Goal: Task Accomplishment & Management: Complete application form

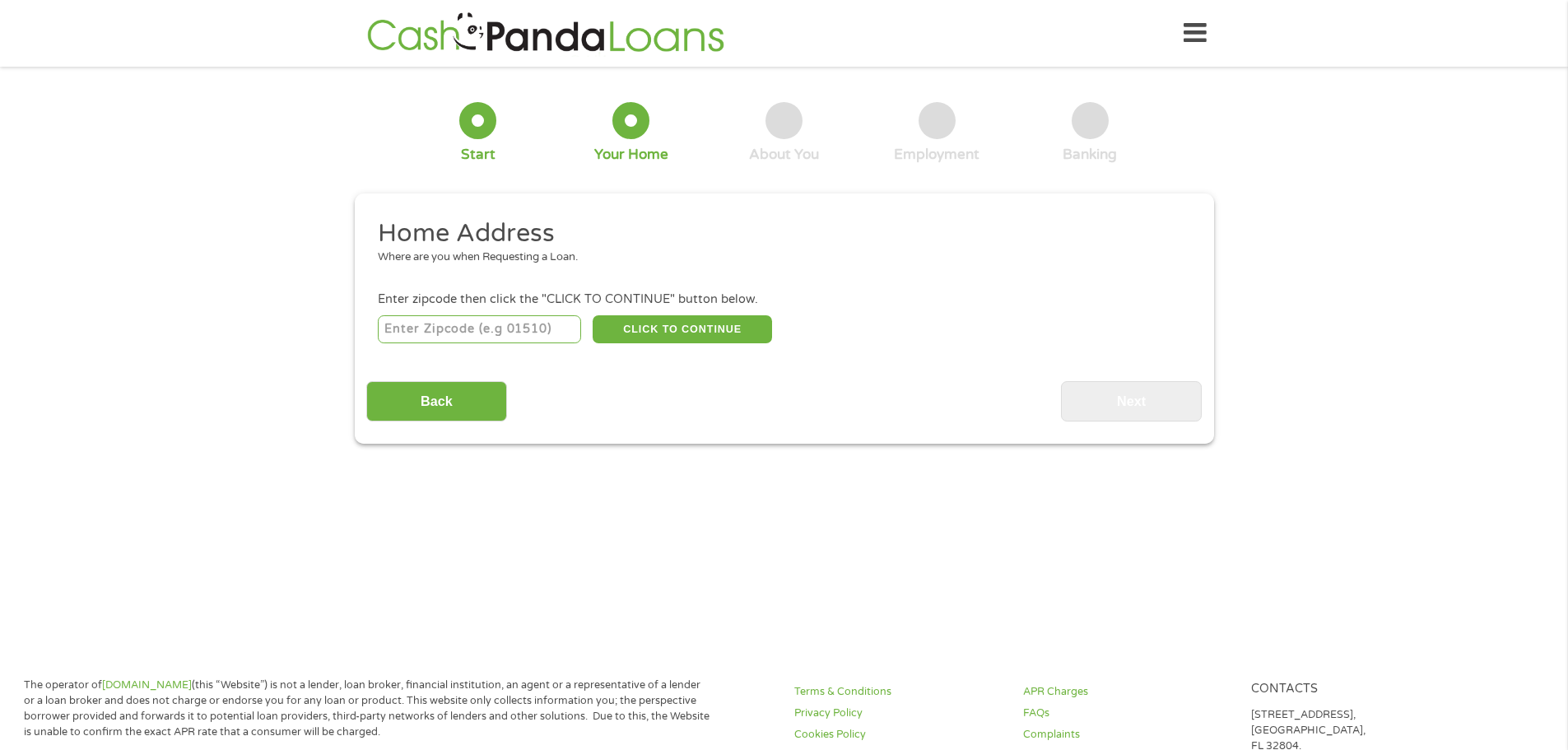
click at [435, 315] on input "number" at bounding box center [479, 329] width 203 height 28
type input "23605"
select select "[US_STATE]"
click at [713, 328] on button "CLICK TO CONTINUE" at bounding box center [682, 329] width 179 height 28
type input "23605"
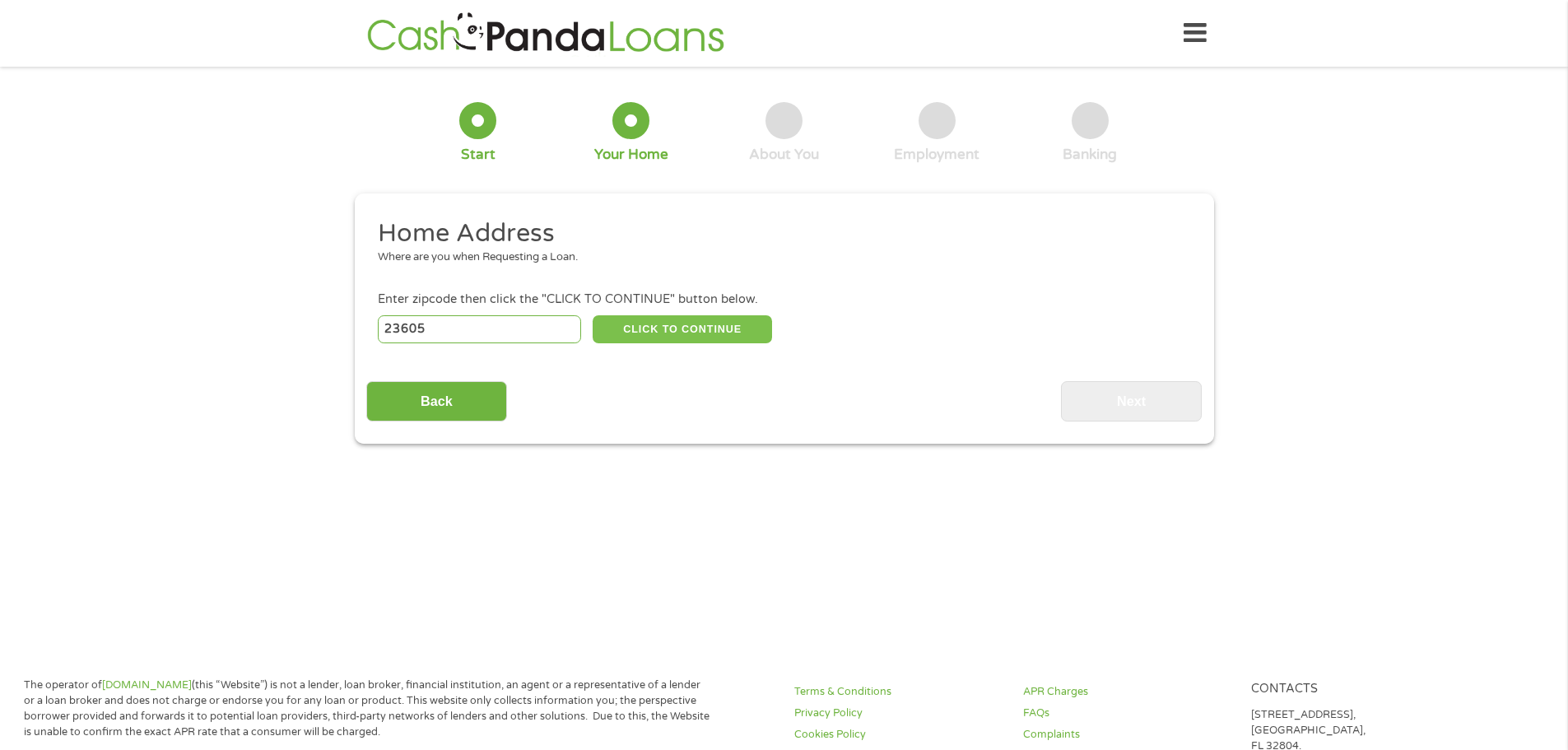
type input "Newport News"
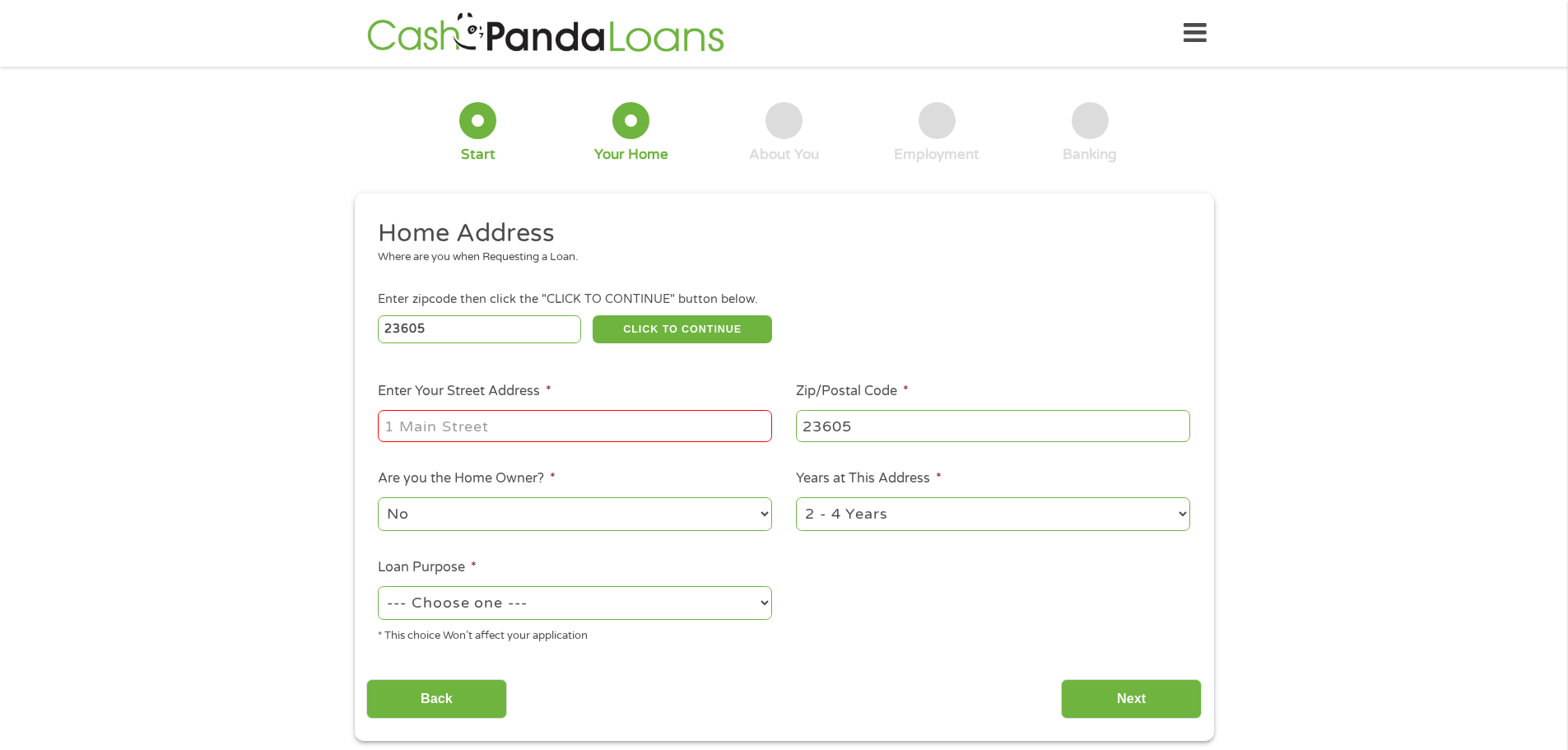
click at [402, 414] on input "Enter Your Street Address *" at bounding box center [574, 426] width 394 height 31
type input "[STREET_ADDRESS]"
click at [756, 606] on select "--- Choose one --- Pay Bills Debt Consolidation Home Improvement Major Purchase…" at bounding box center [574, 603] width 394 height 34
select select "paybills"
click at [378, 586] on select "--- Choose one --- Pay Bills Debt Consolidation Home Improvement Major Purchase…" at bounding box center [574, 603] width 394 height 34
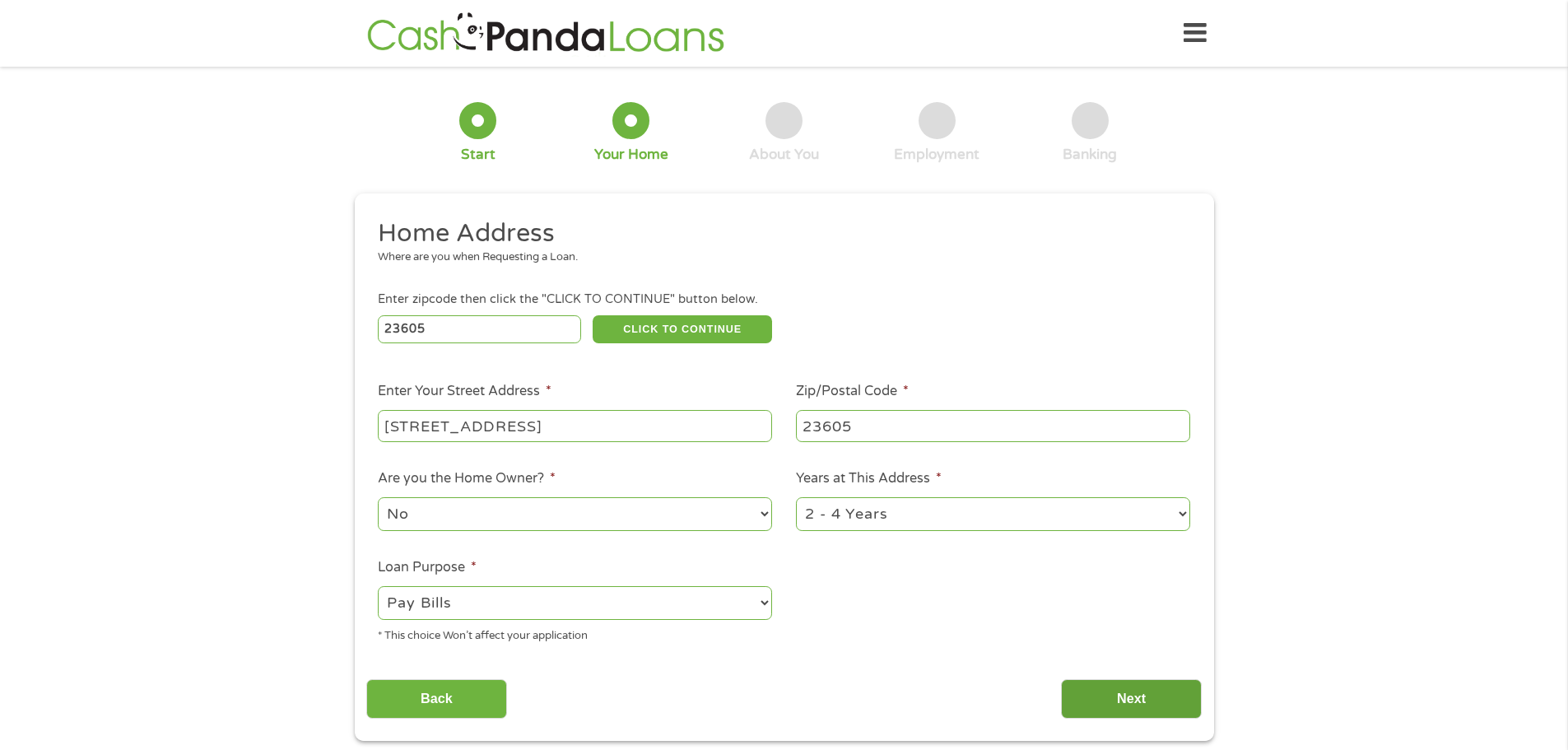
click at [1140, 693] on input "Next" at bounding box center [1131, 699] width 141 height 40
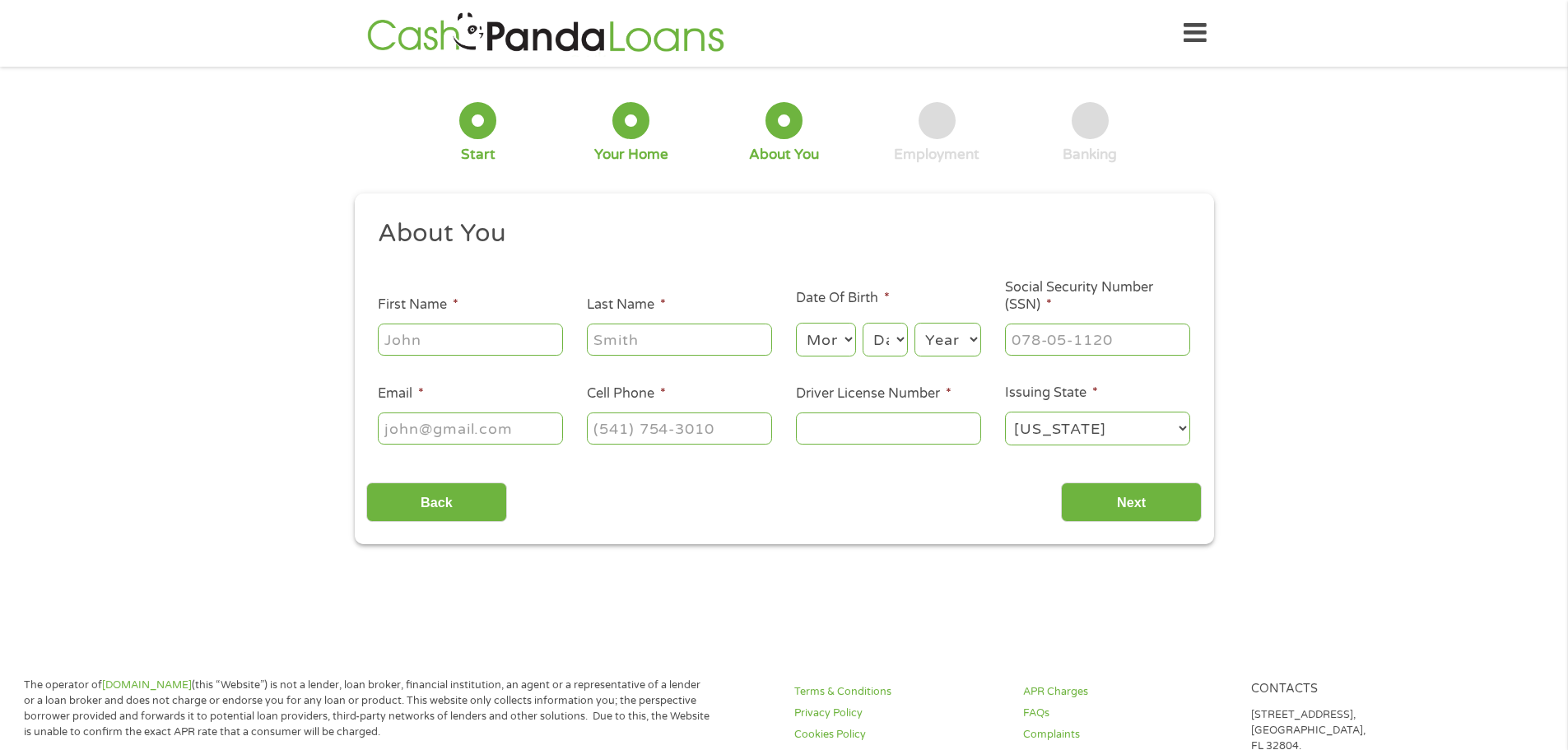
scroll to position [6, 6]
click at [432, 329] on input "First Name *" at bounding box center [470, 340] width 186 height 31
type input "[PERSON_NAME]"
type input "[EMAIL_ADDRESS][DOMAIN_NAME]"
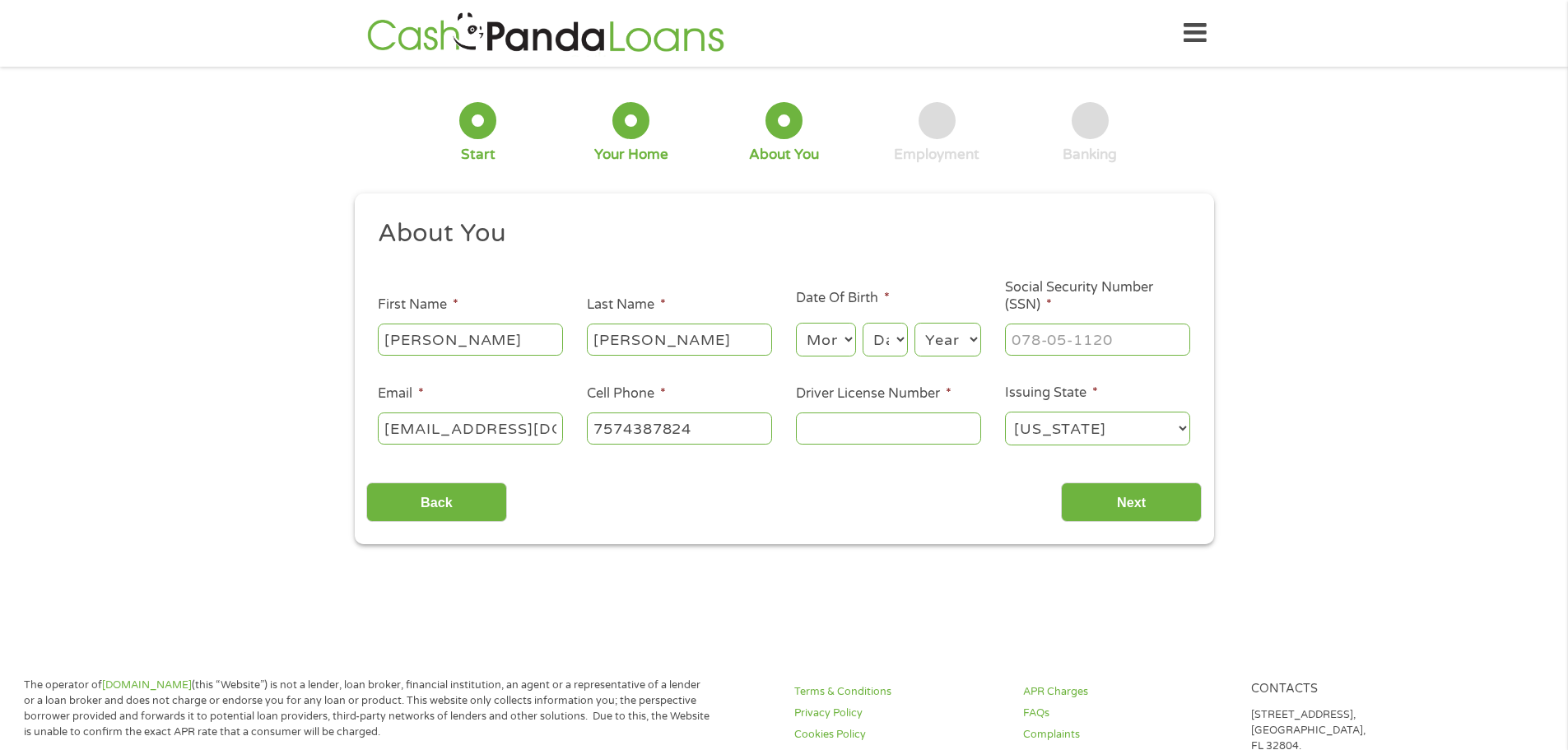
type input "[PHONE_NUMBER]"
click at [861, 431] on input "Driver License Number *" at bounding box center [889, 428] width 186 height 31
type input "c24678528"
click at [1123, 503] on input "Next" at bounding box center [1131, 502] width 141 height 40
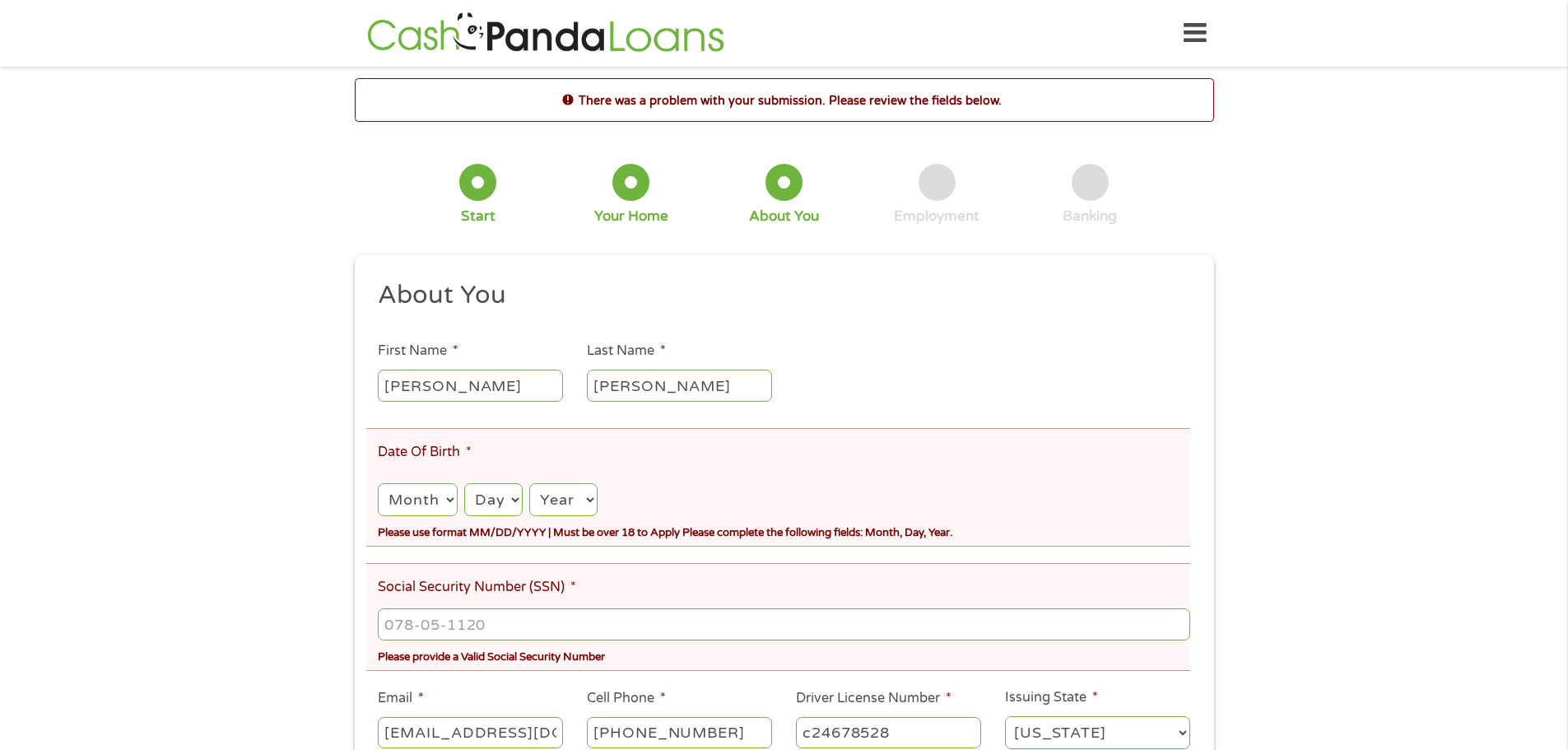
click at [424, 500] on select "Month 1 2 3 4 5 6 7 8 9 10 11 12" at bounding box center [417, 500] width 79 height 34
select select "9"
click at [378, 483] on select "Month 1 2 3 4 5 6 7 8 9 10 11 12" at bounding box center [417, 500] width 79 height 34
click at [520, 498] on select "Day 1 2 3 4 5 6 7 8 9 10 11 12 13 14 15 16 17 18 19 20 21 22 23 24 25 26 27 28 …" at bounding box center [493, 500] width 58 height 34
select select "18"
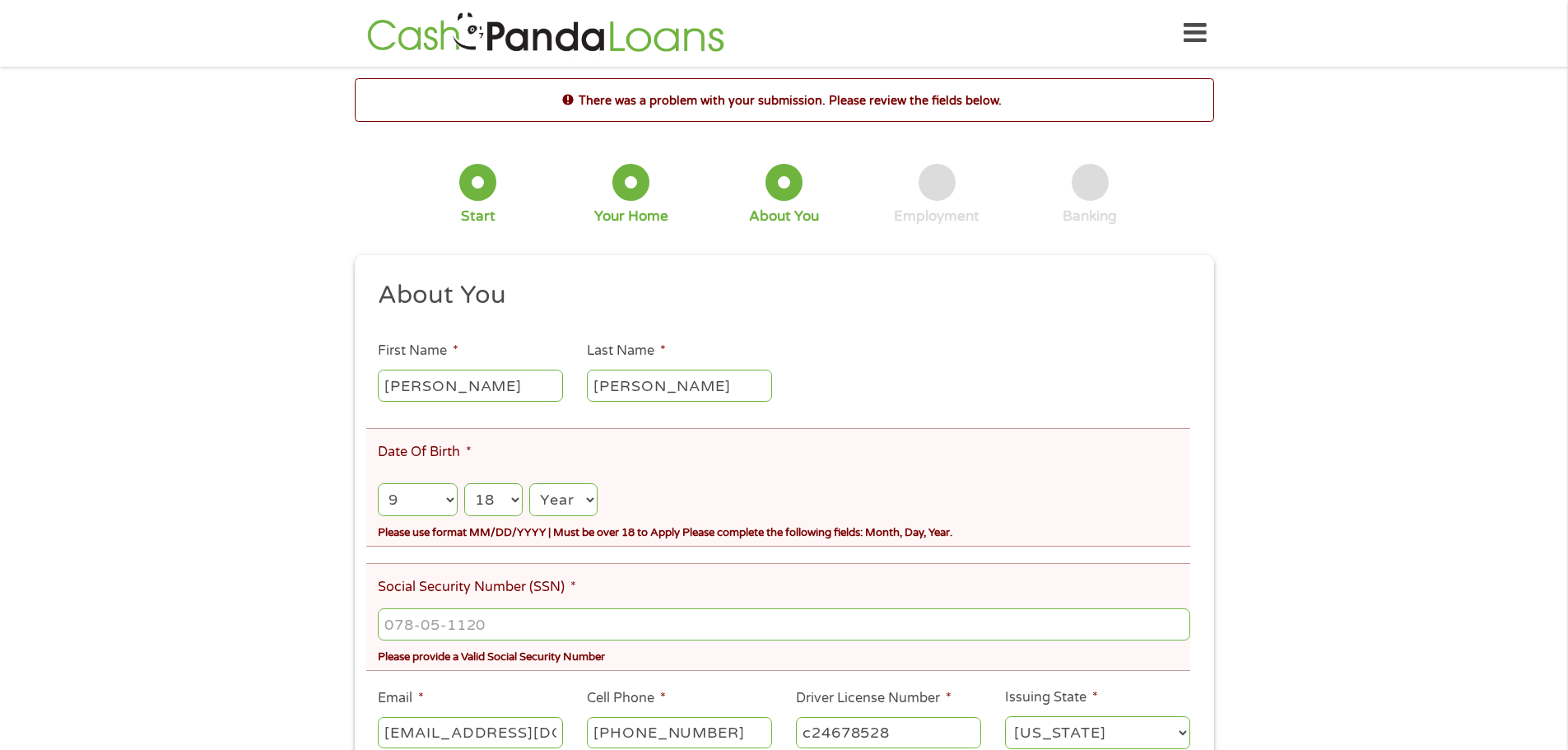
click at [464, 483] on select "Day 1 2 3 4 5 6 7 8 9 10 11 12 13 14 15 16 17 18 19 20 21 22 23 24 25 26 27 28 …" at bounding box center [493, 500] width 58 height 34
click at [587, 498] on select "Year [DATE] 2006 2005 2004 2003 2002 2001 2000 1999 1998 1997 1996 1995 1994 19…" at bounding box center [563, 500] width 67 height 34
select select "1955"
click at [530, 483] on select "Year [DATE] 2006 2005 2004 2003 2002 2001 2000 1999 1998 1997 1996 1995 1994 19…" at bounding box center [563, 500] width 67 height 34
click at [413, 622] on input "___-__-____" at bounding box center [784, 624] width 812 height 31
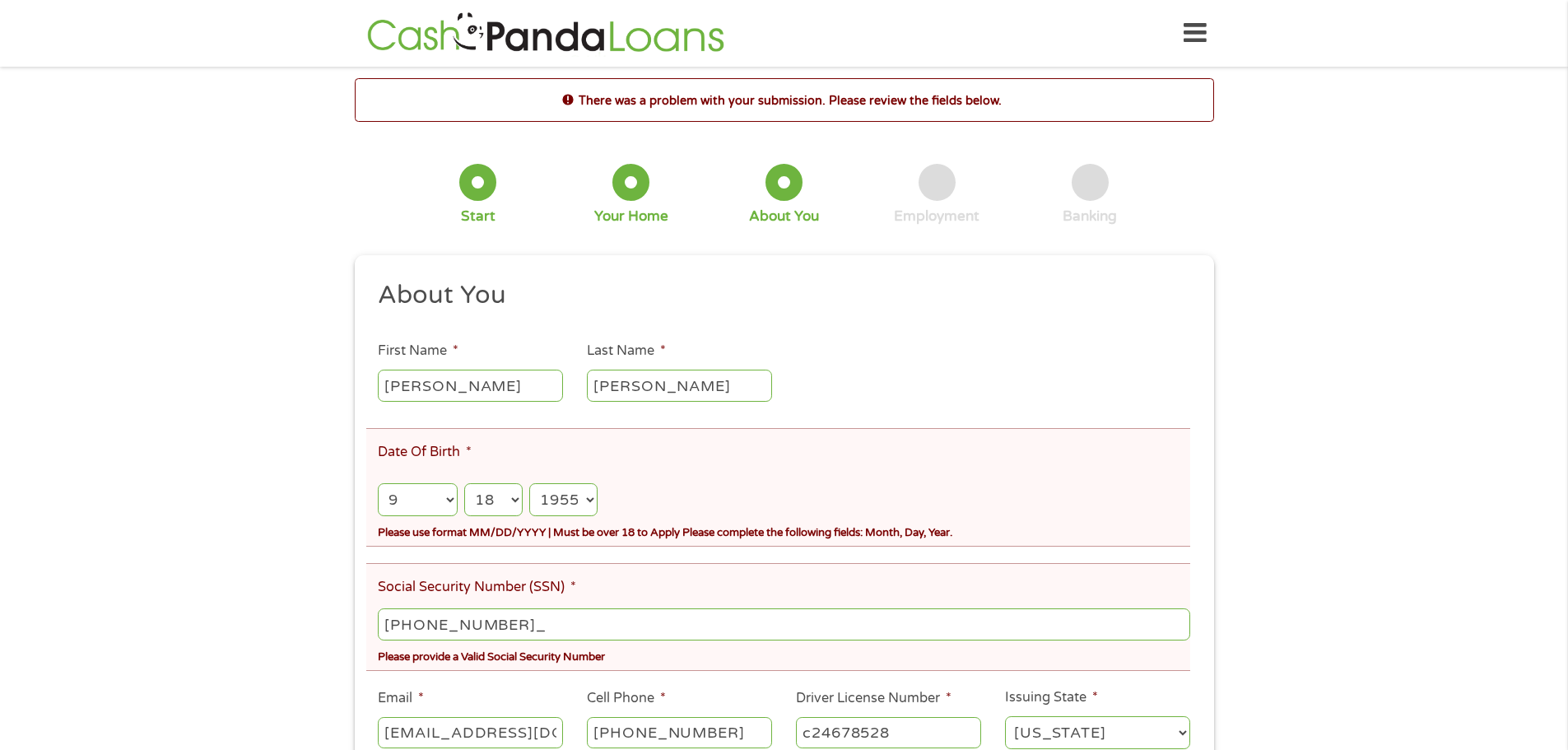
type input "231-84-3337"
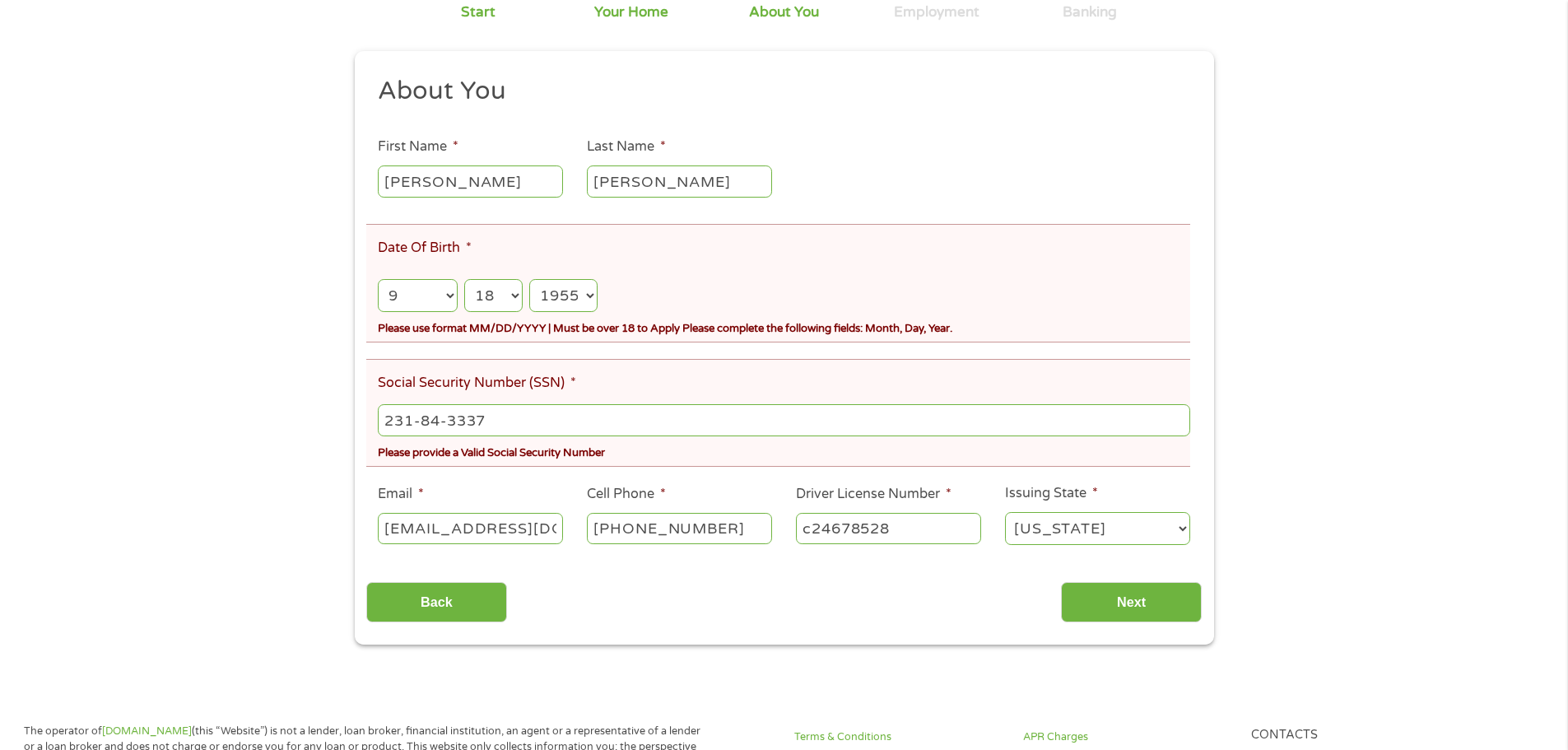
scroll to position [247, 0]
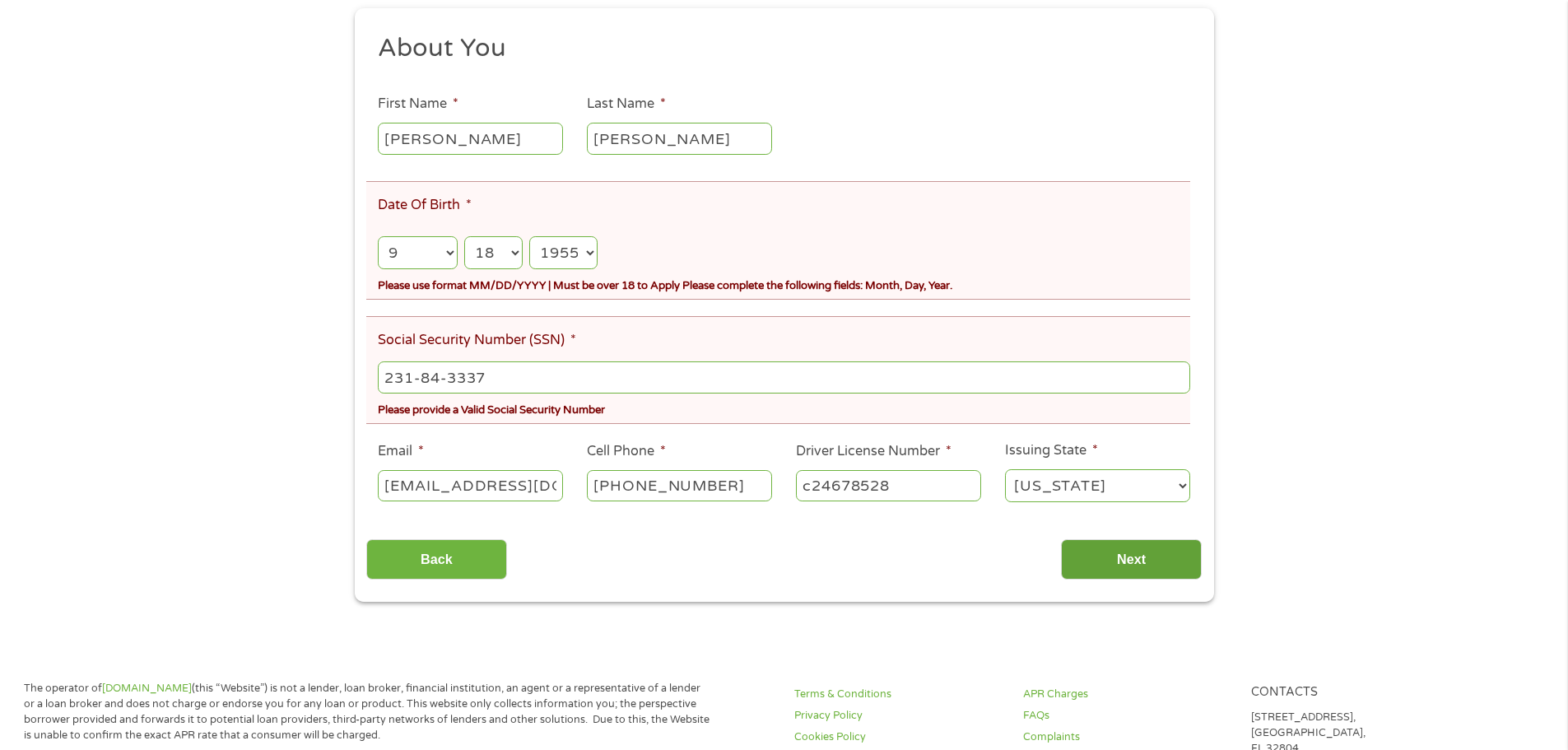
click at [1137, 555] on input "Next" at bounding box center [1131, 560] width 141 height 40
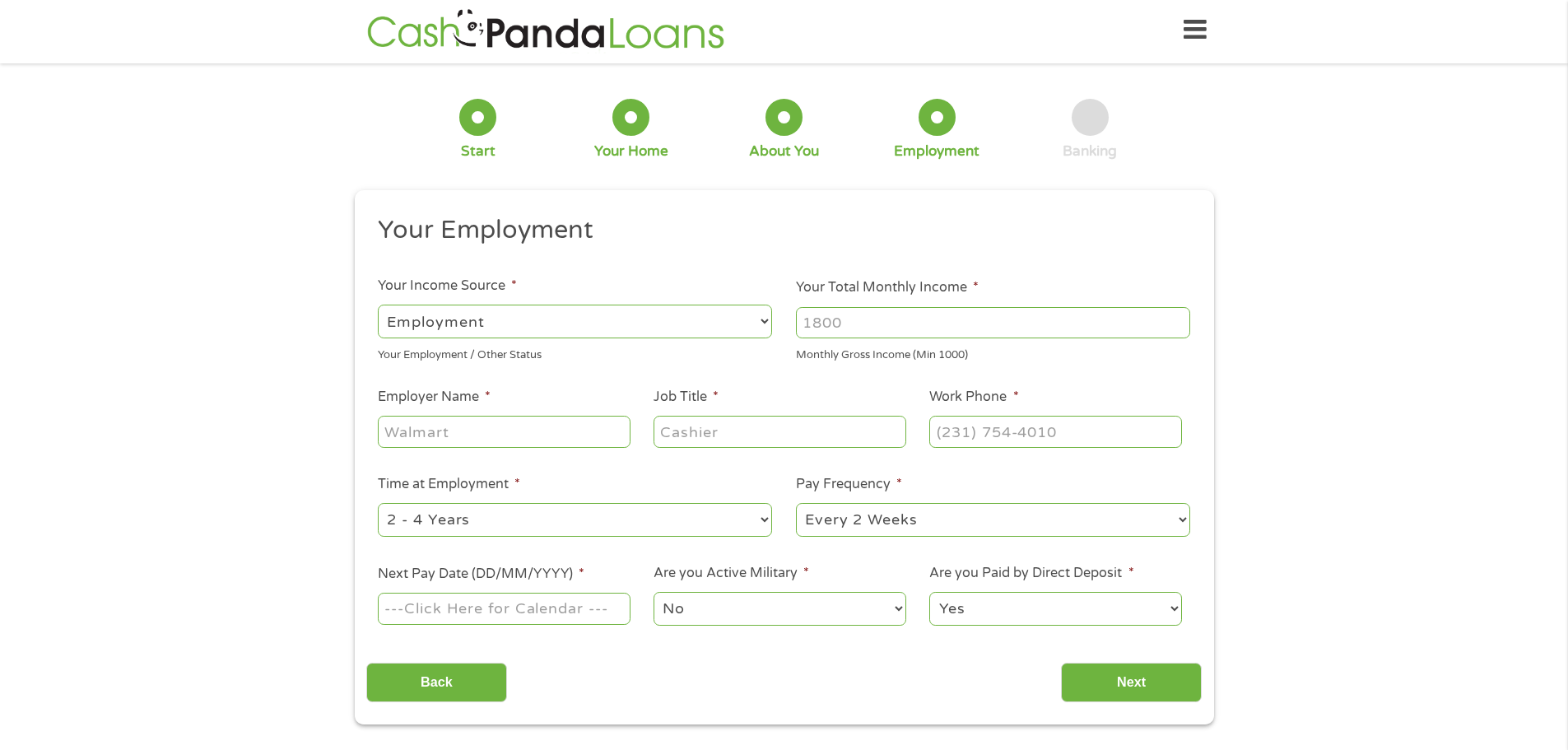
scroll to position [0, 0]
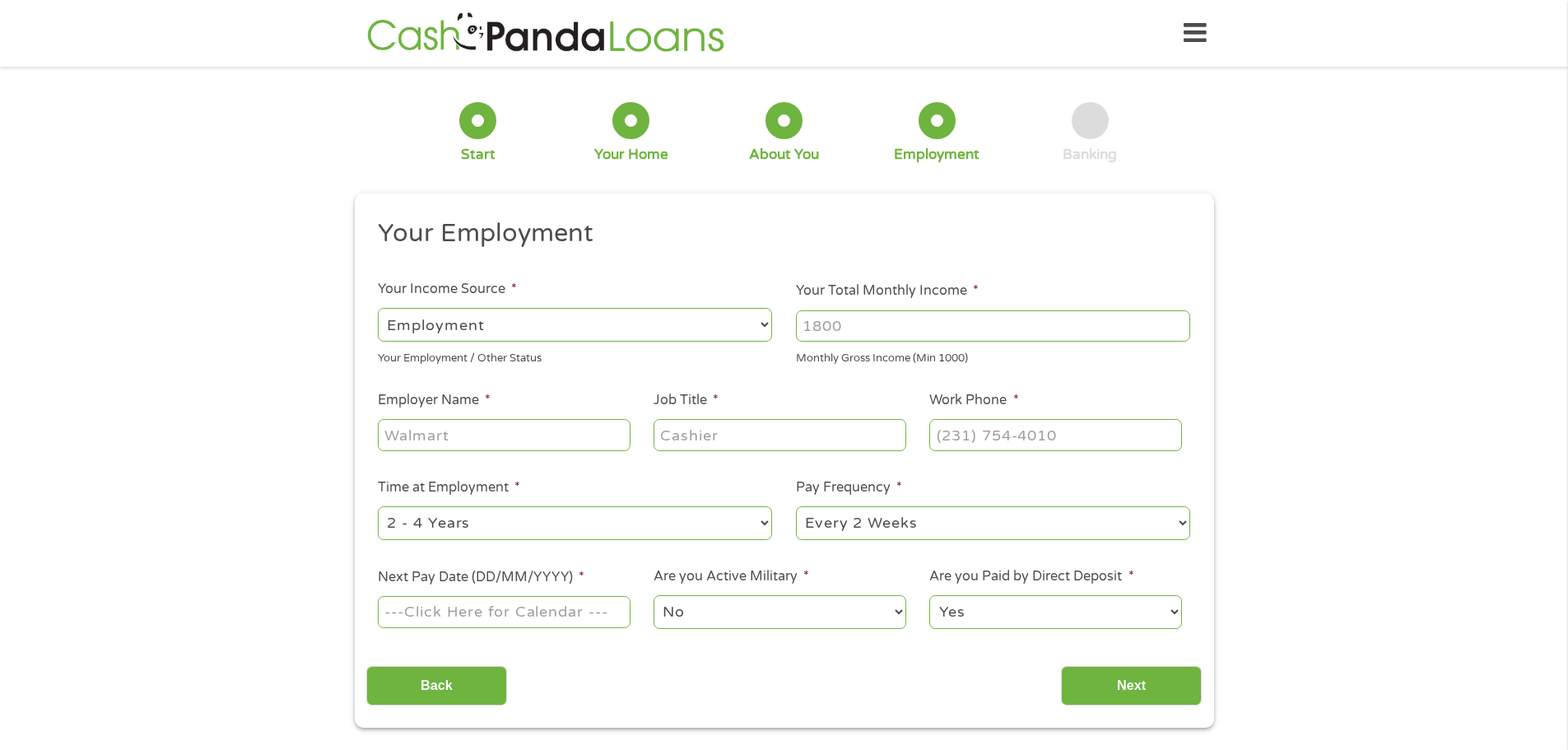
click at [588, 308] on select "--- Choose one --- Employment [DEMOGRAPHIC_DATA] Benefits" at bounding box center [574, 324] width 394 height 34
click at [378, 308] on select "--- Choose one --- Employment [DEMOGRAPHIC_DATA] Benefits" at bounding box center [574, 324] width 394 height 34
drag, startPoint x: 846, startPoint y: 329, endPoint x: 790, endPoint y: 338, distance: 56.7
click at [790, 338] on li "Your Total Monthly Income * Monthly Gross Income (Min 1000)" at bounding box center [994, 323] width 419 height 86
click at [893, 313] on input "Your Total Monthly Income *" at bounding box center [993, 326] width 394 height 31
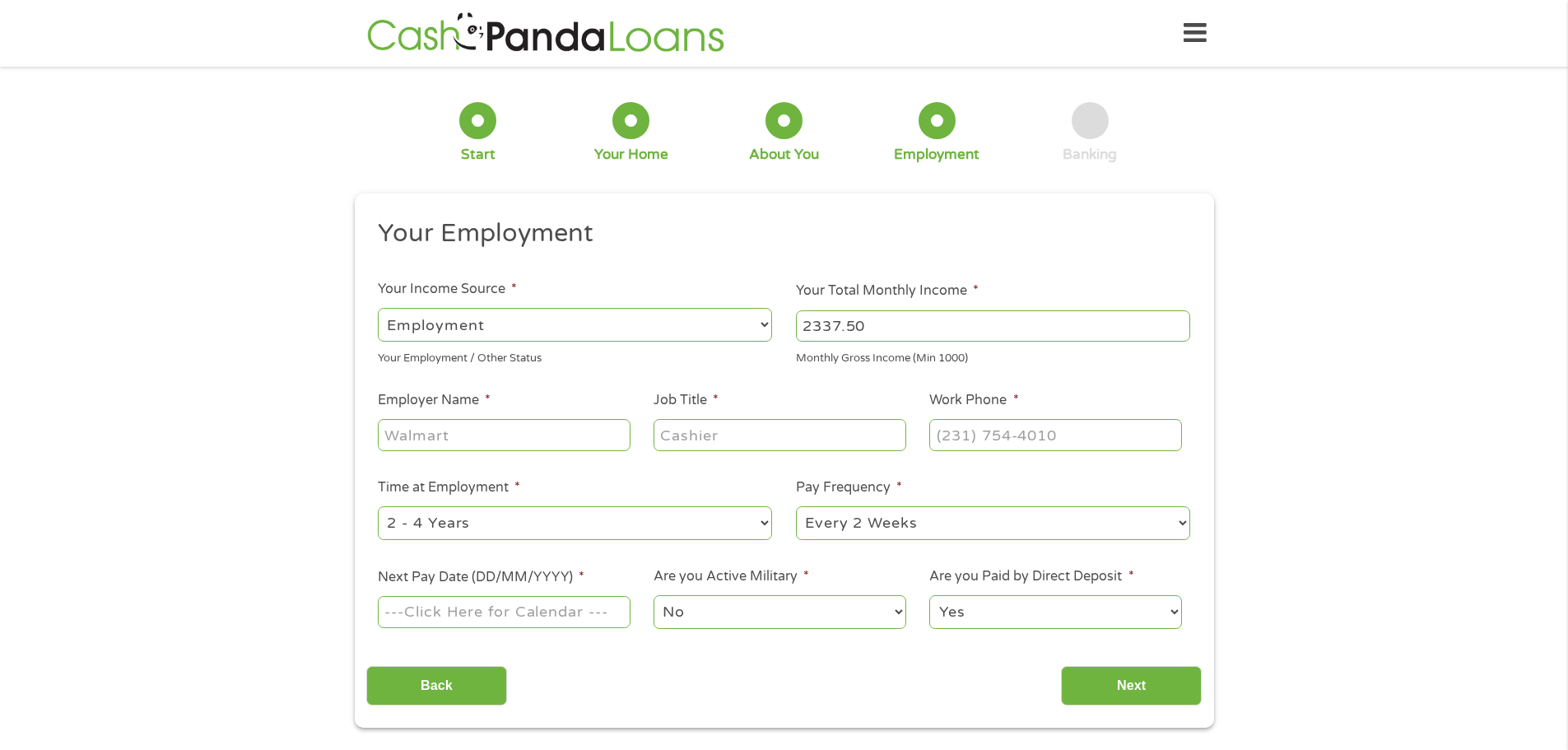
type input "2337.50"
click at [390, 430] on input "Employer Name *" at bounding box center [503, 434] width 252 height 31
click at [464, 441] on input "Employer Name *" at bounding box center [503, 434] width 252 height 31
type input "Riverside Health Systems"
type input "l"
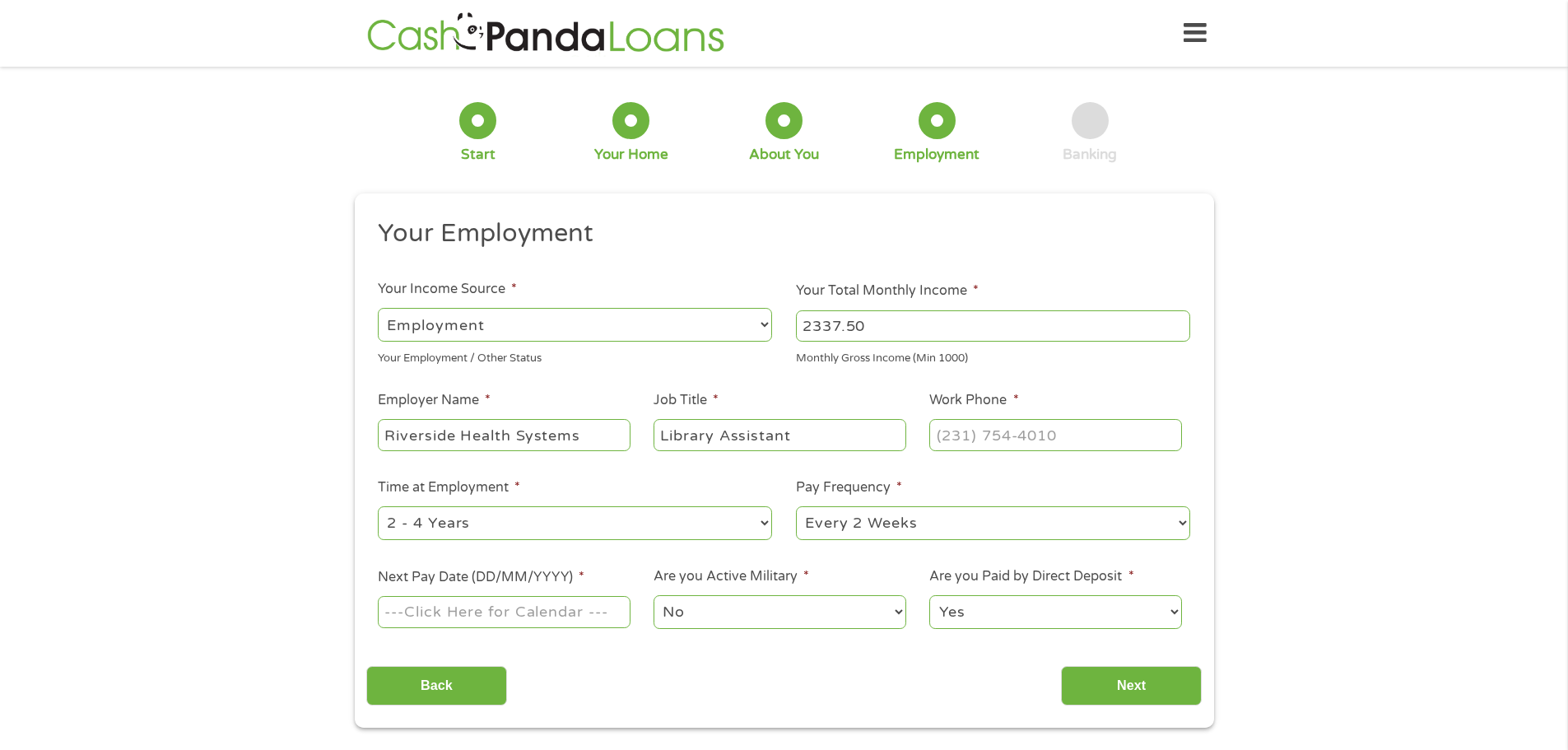
type input "Library Assistant"
type input "[PHONE_NUMBER]"
click at [761, 525] on select "--- Choose one --- 1 Year or less 1 - 2 Years 2 - 4 Years Over 4 Years" at bounding box center [574, 522] width 394 height 34
select select "60months"
click at [378, 506] on select "--- Choose one --- 1 Year or less 1 - 2 Years 2 - 4 Years Over 4 Years" at bounding box center [574, 522] width 394 height 34
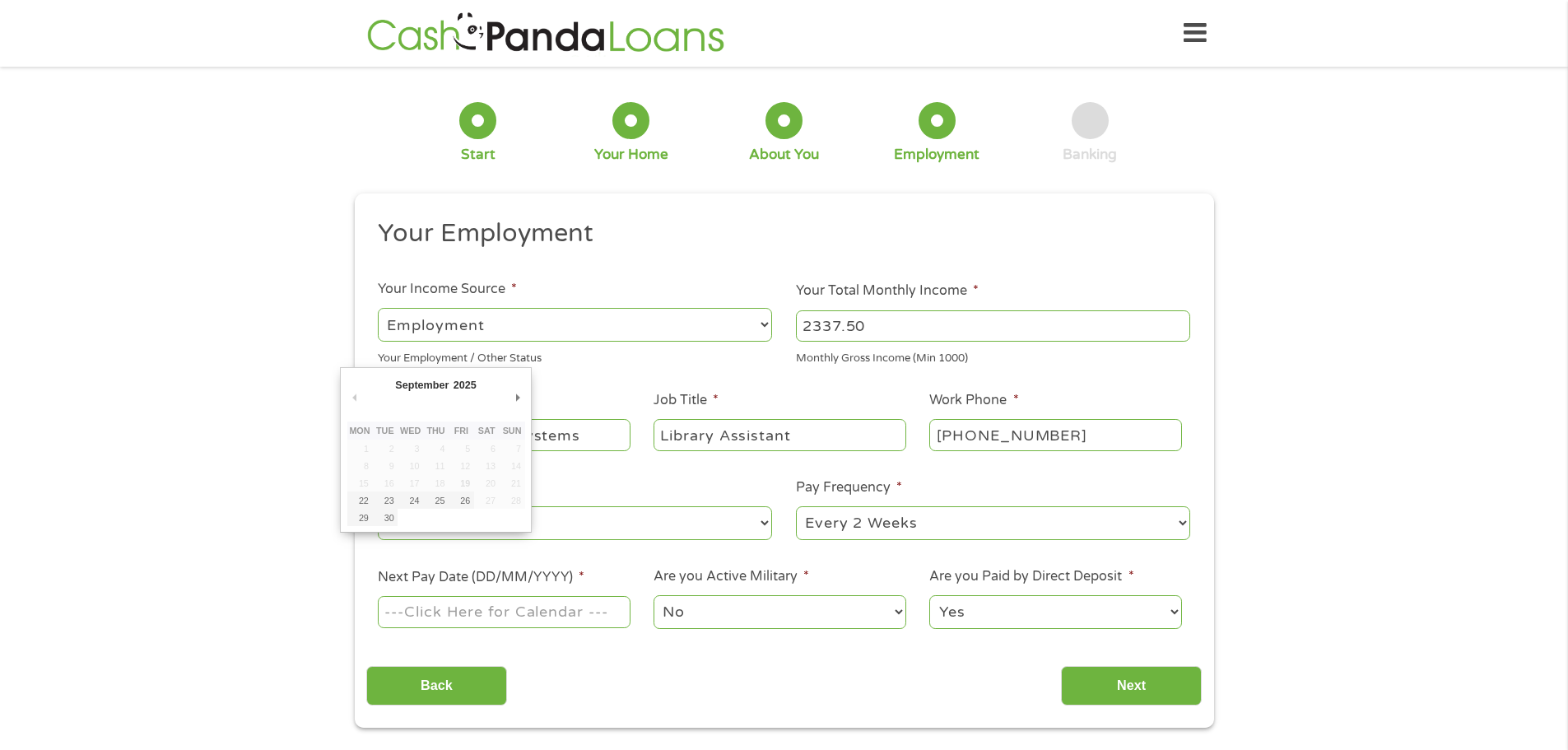
click at [515, 622] on input "Next Pay Date (DD/MM/YYYY) *" at bounding box center [503, 612] width 252 height 31
type input "[DATE]"
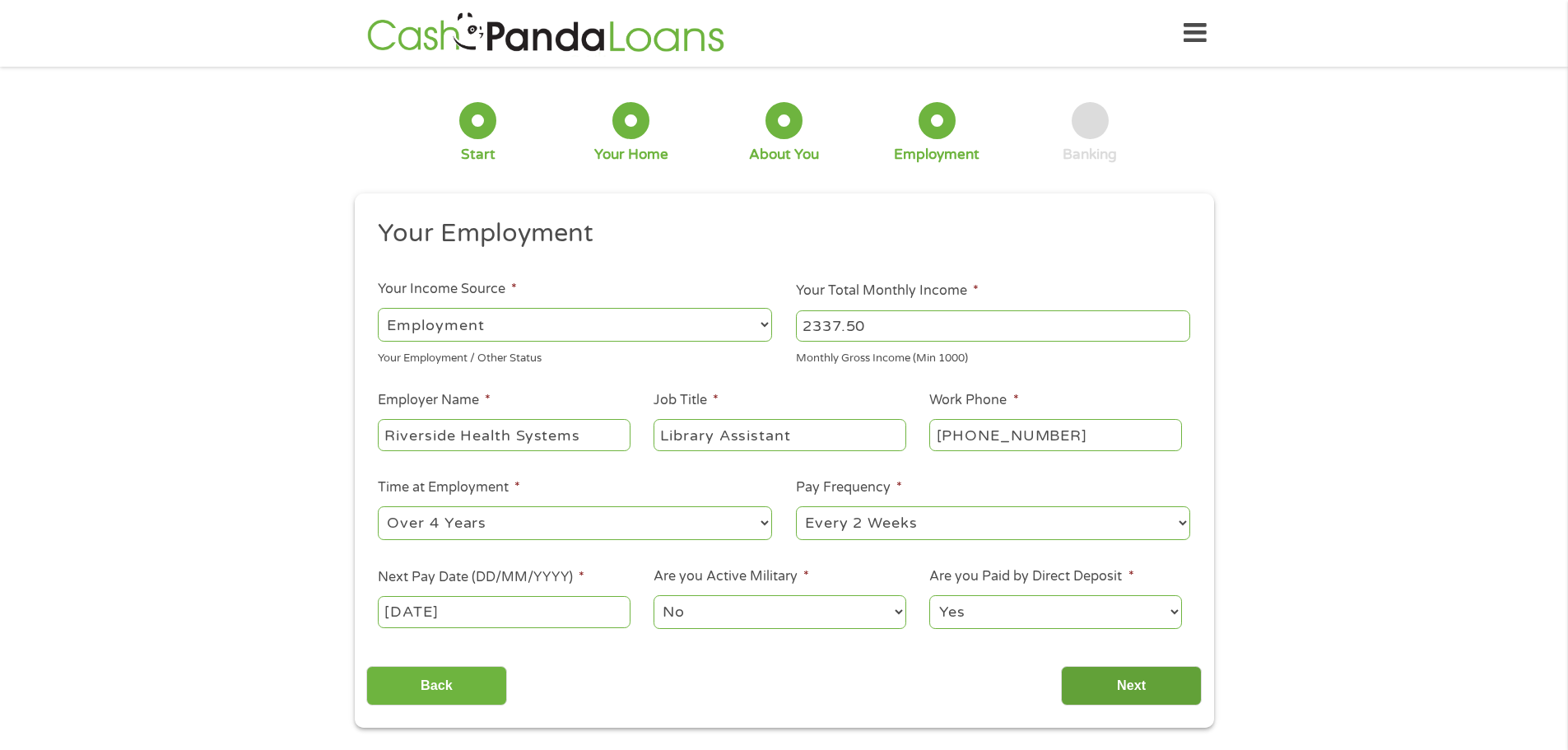
click at [1145, 686] on input "Next" at bounding box center [1131, 686] width 141 height 40
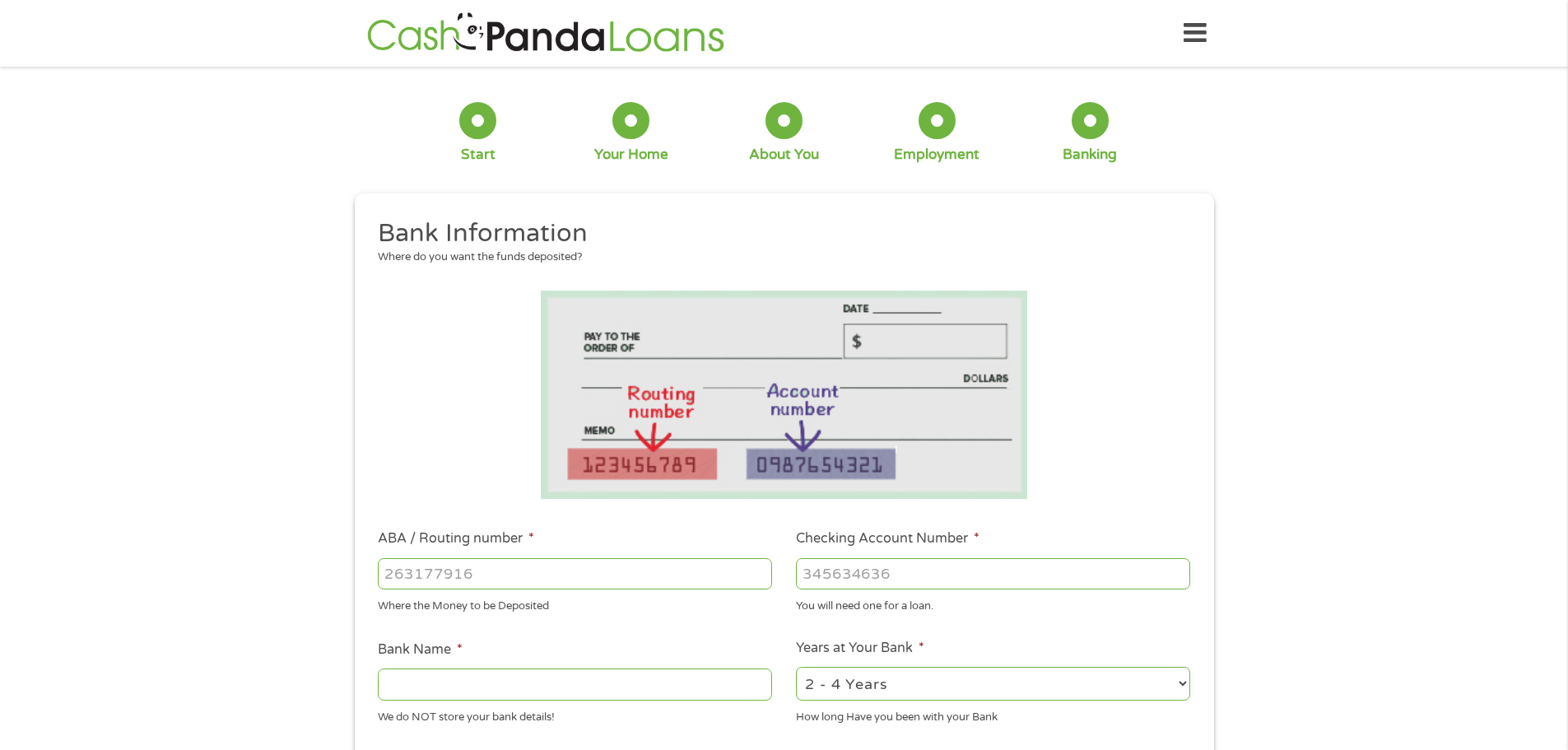
click at [414, 574] on input "ABA / Routing number *" at bounding box center [574, 573] width 394 height 31
type input "251481368"
type input "BAYPORT CREDIT UNION"
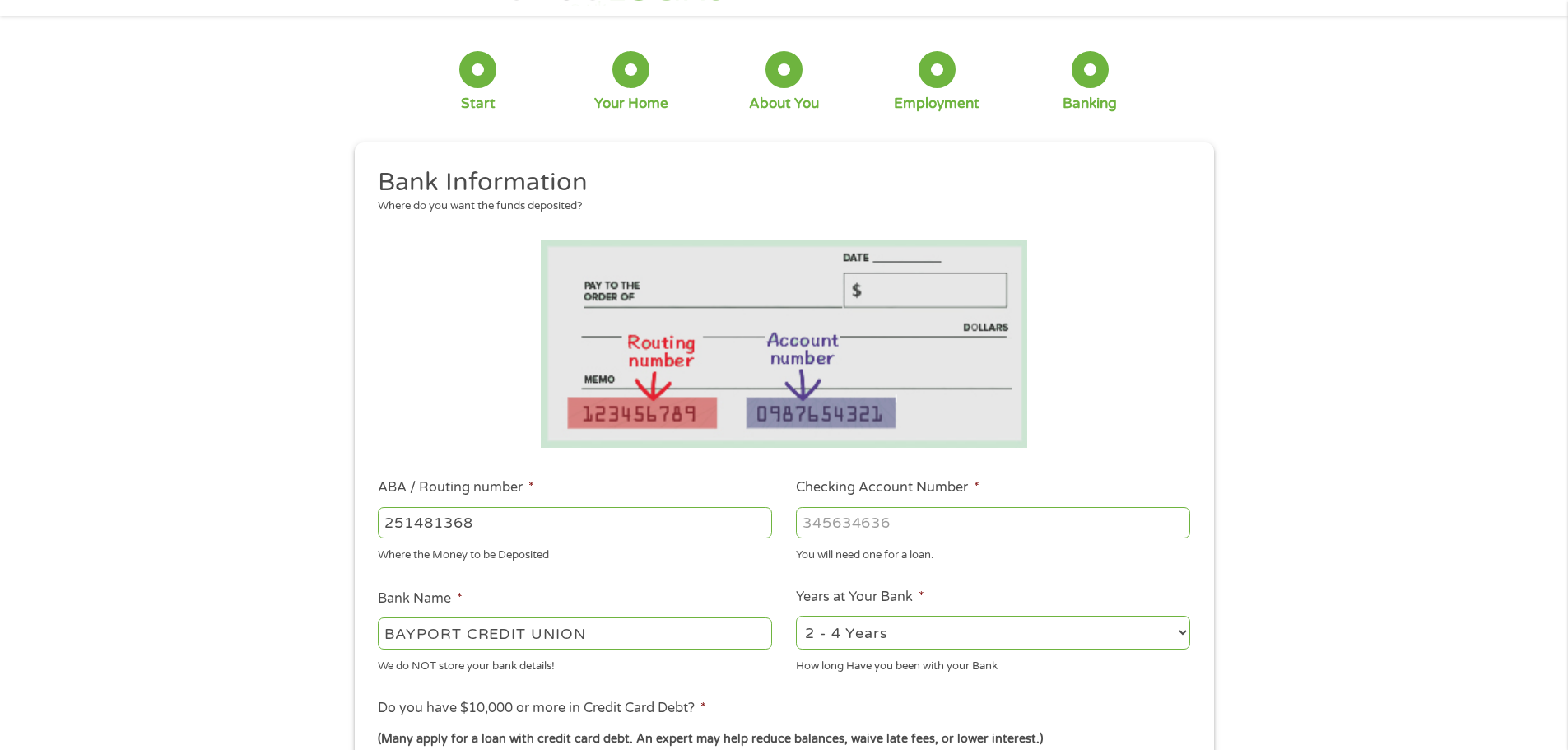
scroll to position [247, 0]
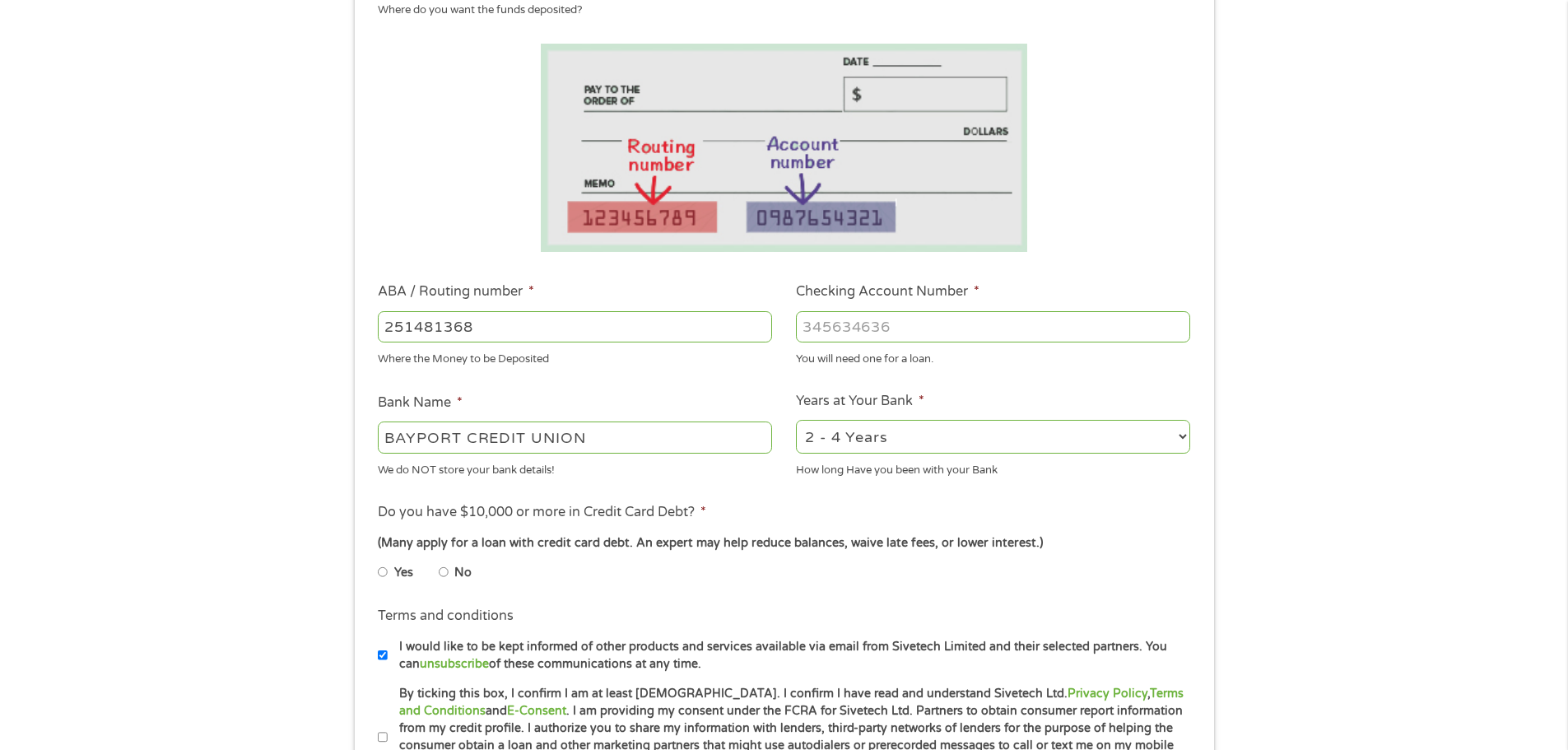
type input "251481368"
click at [382, 573] on input "Yes" at bounding box center [382, 572] width 10 height 26
radio input "true"
drag, startPoint x: 833, startPoint y: 321, endPoint x: 876, endPoint y: 324, distance: 43.1
click at [833, 320] on input "Checking Account Number *" at bounding box center [993, 327] width 394 height 31
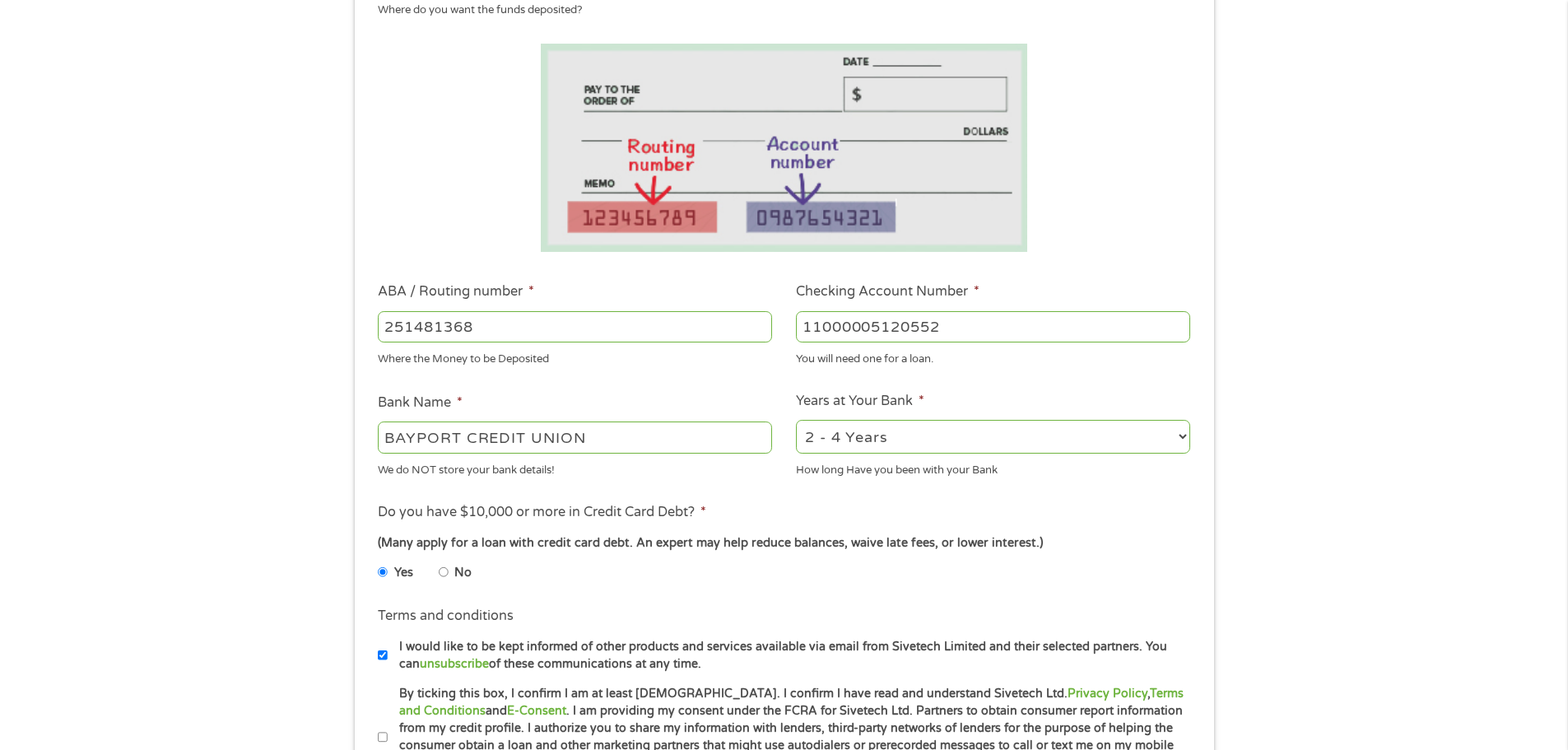
type input "11000005120552"
click at [383, 735] on input "By ticking this box, I confirm I am at least [DEMOGRAPHIC_DATA]. I confirm I ha…" at bounding box center [382, 737] width 10 height 26
checkbox input "true"
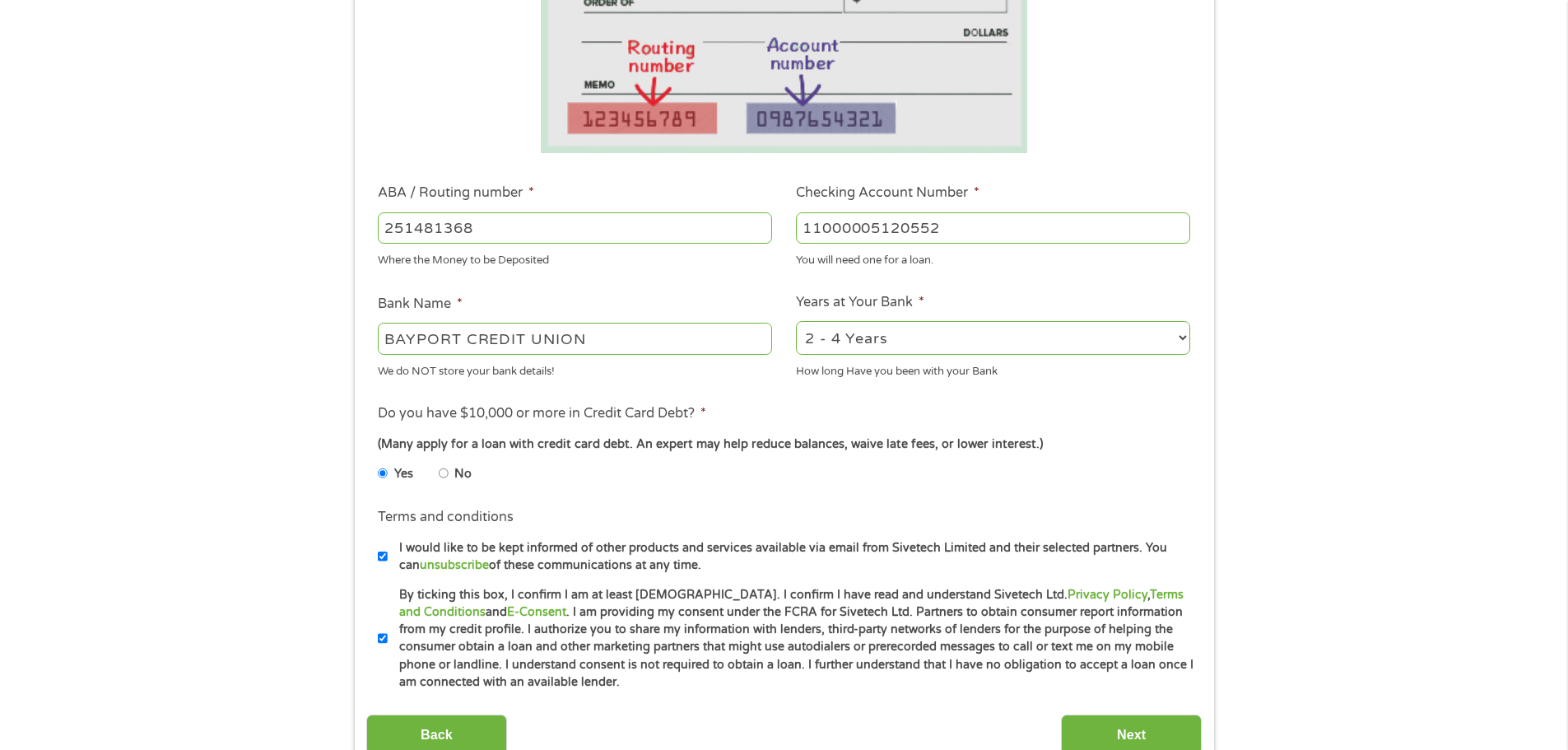
scroll to position [494, 0]
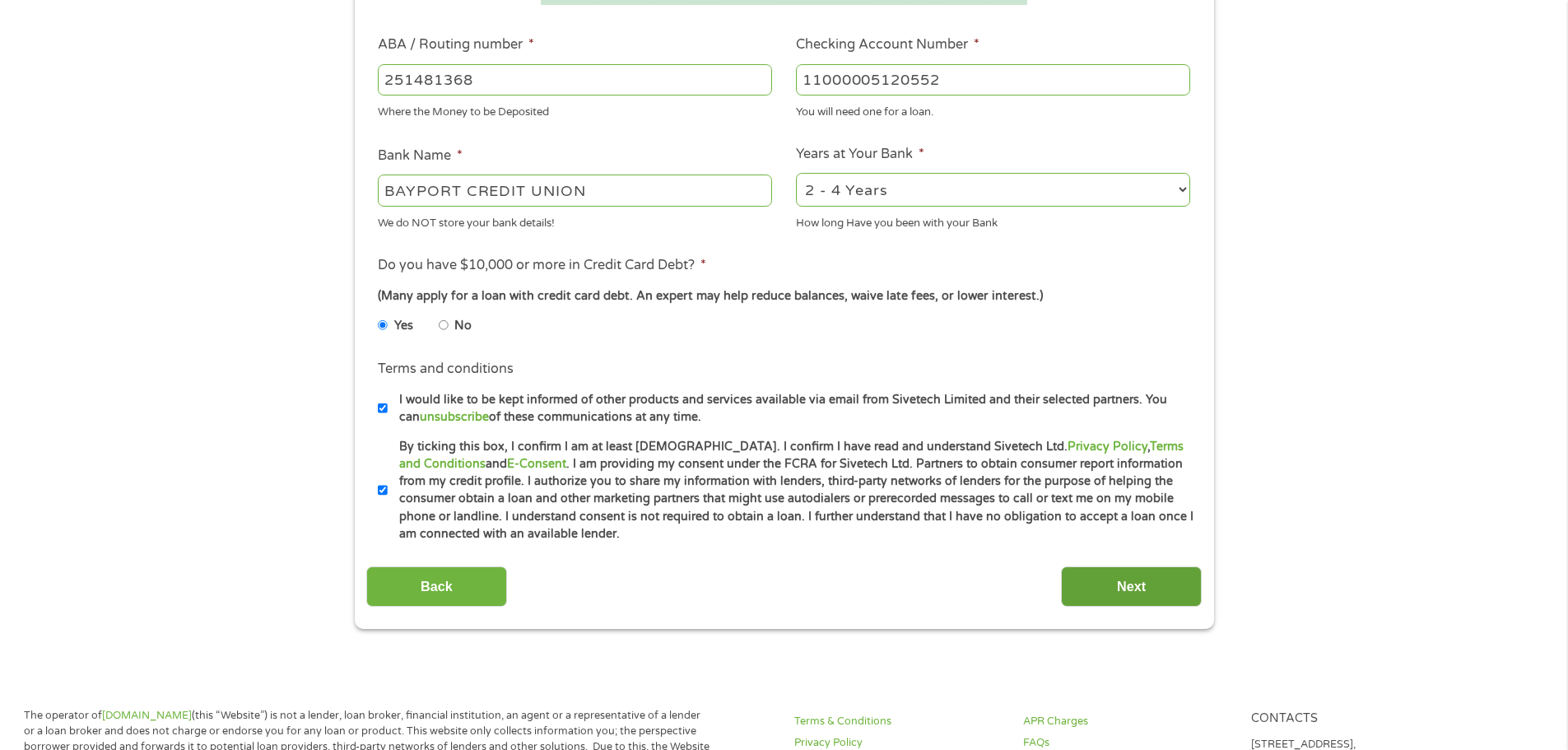
click at [1117, 590] on input "Next" at bounding box center [1131, 586] width 141 height 40
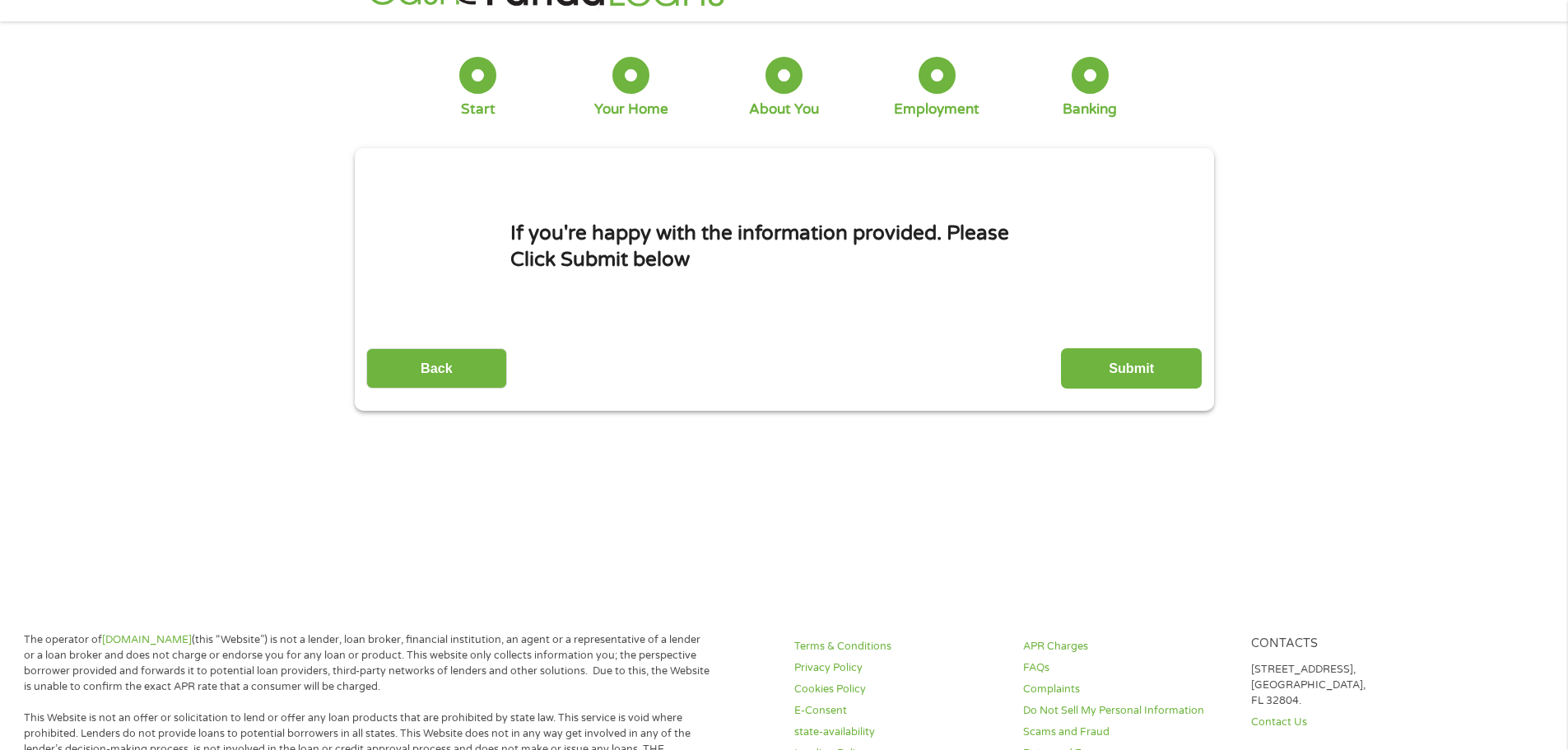
scroll to position [0, 0]
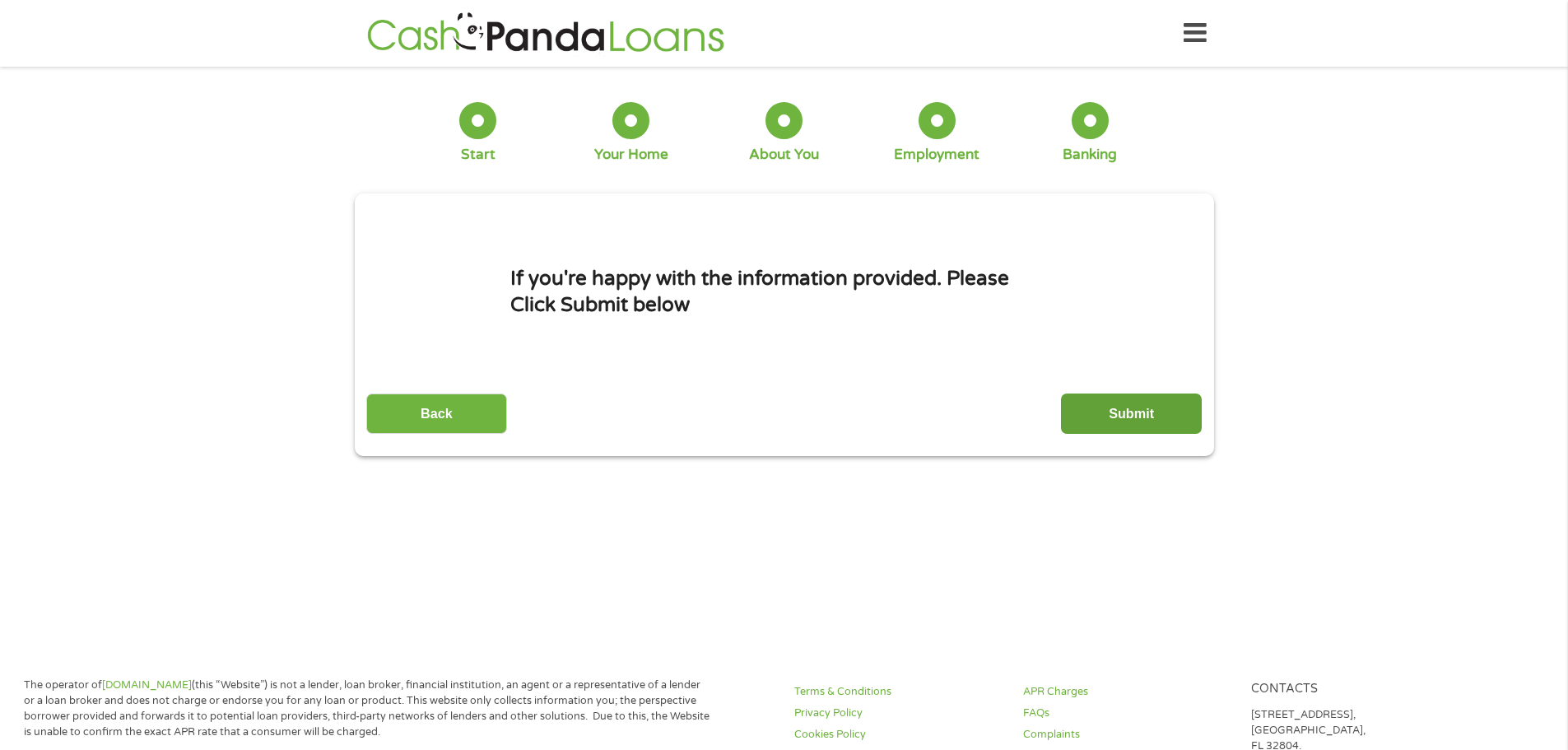
click at [1148, 404] on input "Submit" at bounding box center [1131, 413] width 141 height 40
